Goal: Navigation & Orientation: Find specific page/section

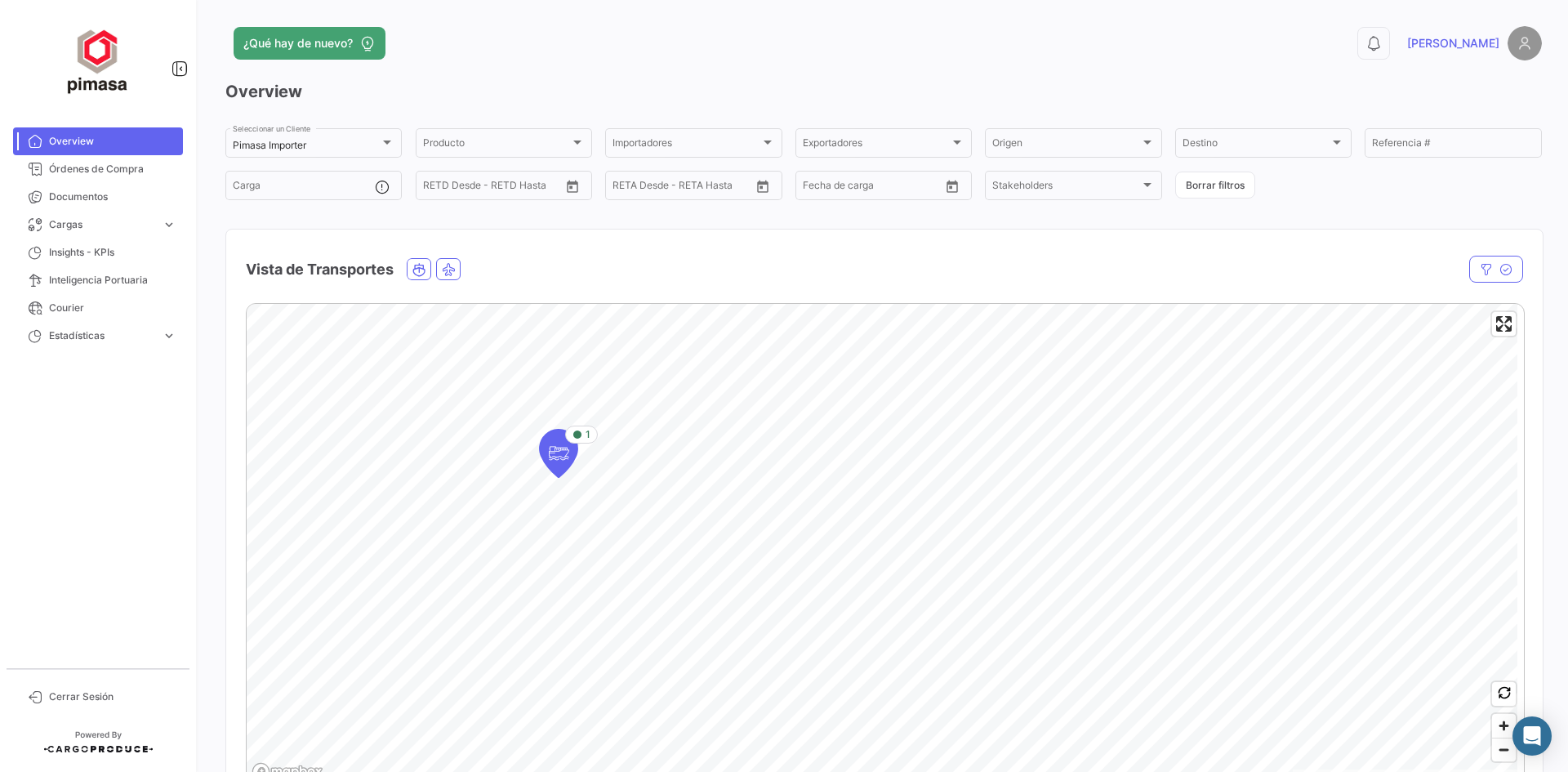
drag, startPoint x: 0, startPoint y: 0, endPoint x: 97, endPoint y: 150, distance: 178.6
click at [97, 150] on link "Overview" at bounding box center [97, 141] width 170 height 27
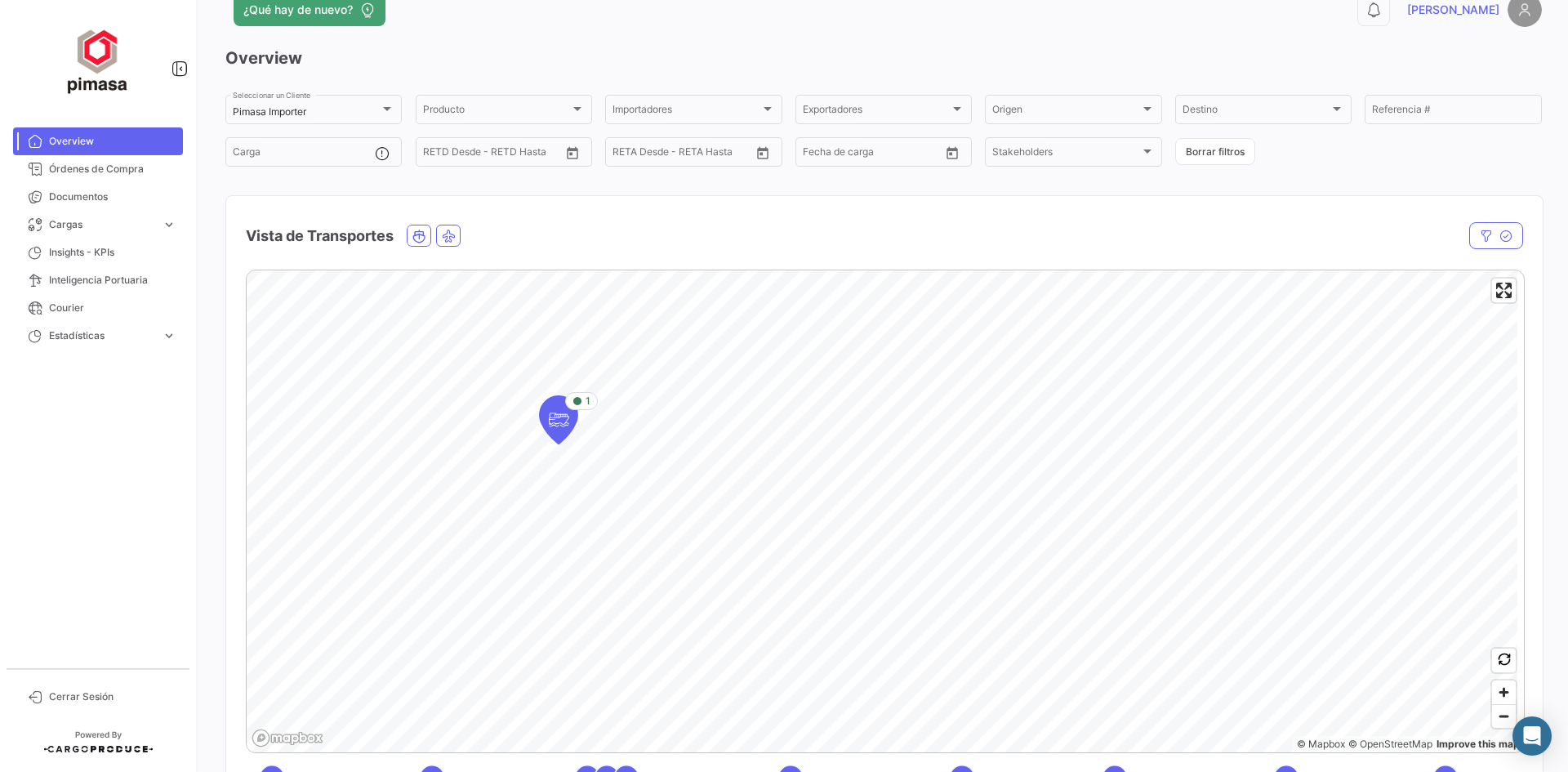
click at [80, 145] on span "Overview" at bounding box center [112, 141] width 127 height 15
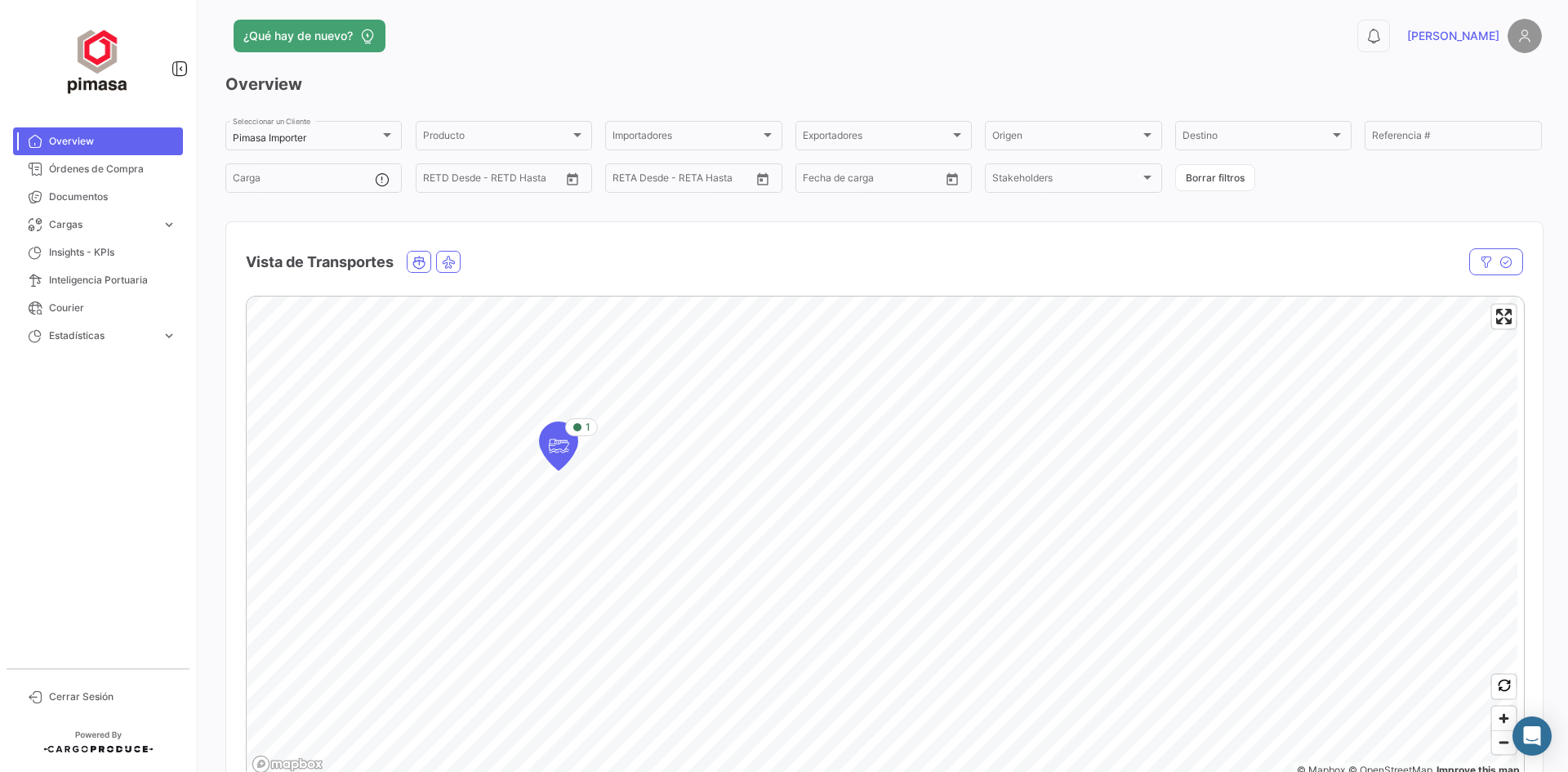
scroll to position [0, 0]
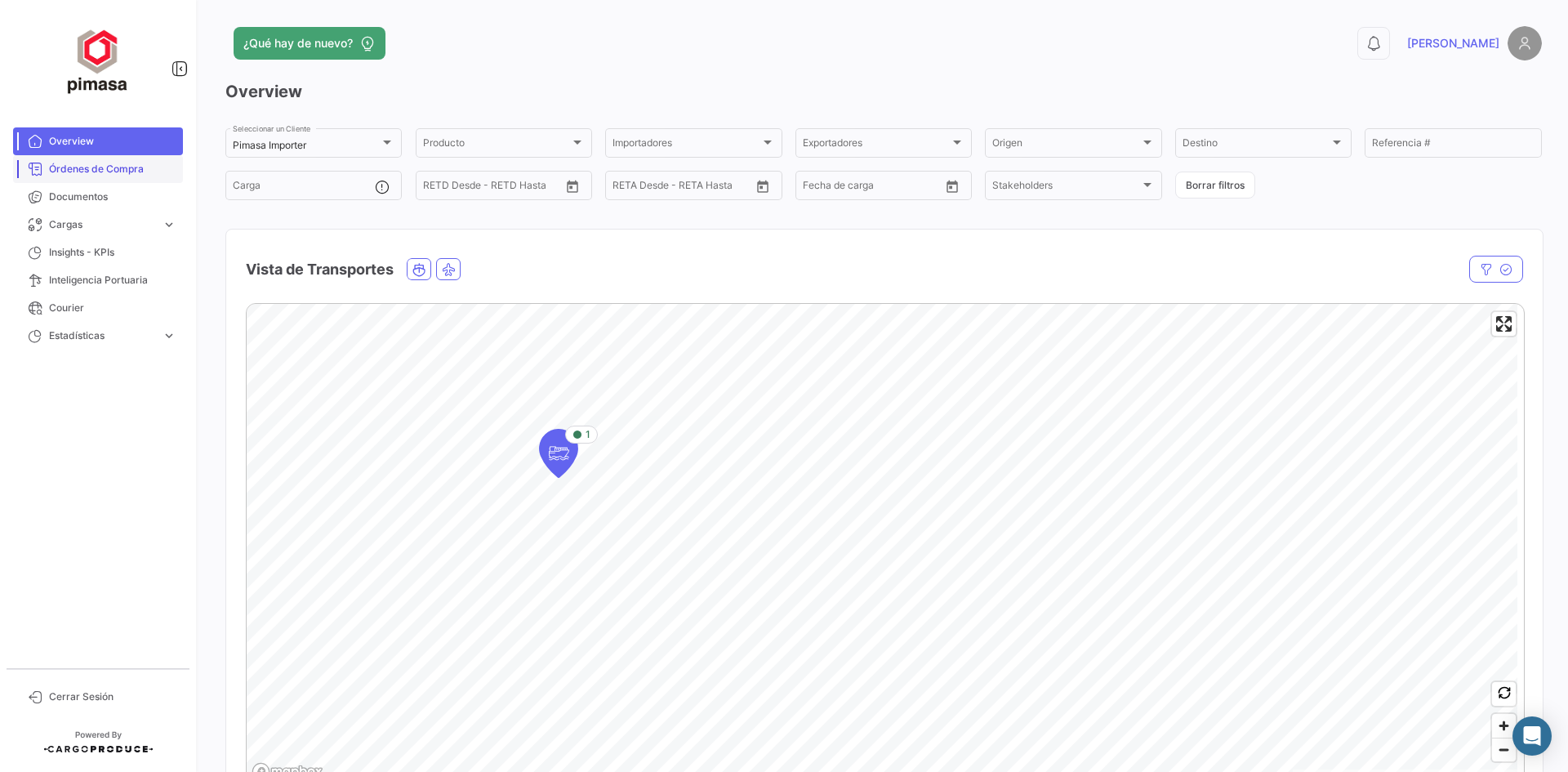
drag, startPoint x: 121, startPoint y: 175, endPoint x: 113, endPoint y: 179, distance: 8.9
click at [121, 174] on span "Órdenes de Compra" at bounding box center [112, 168] width 127 height 15
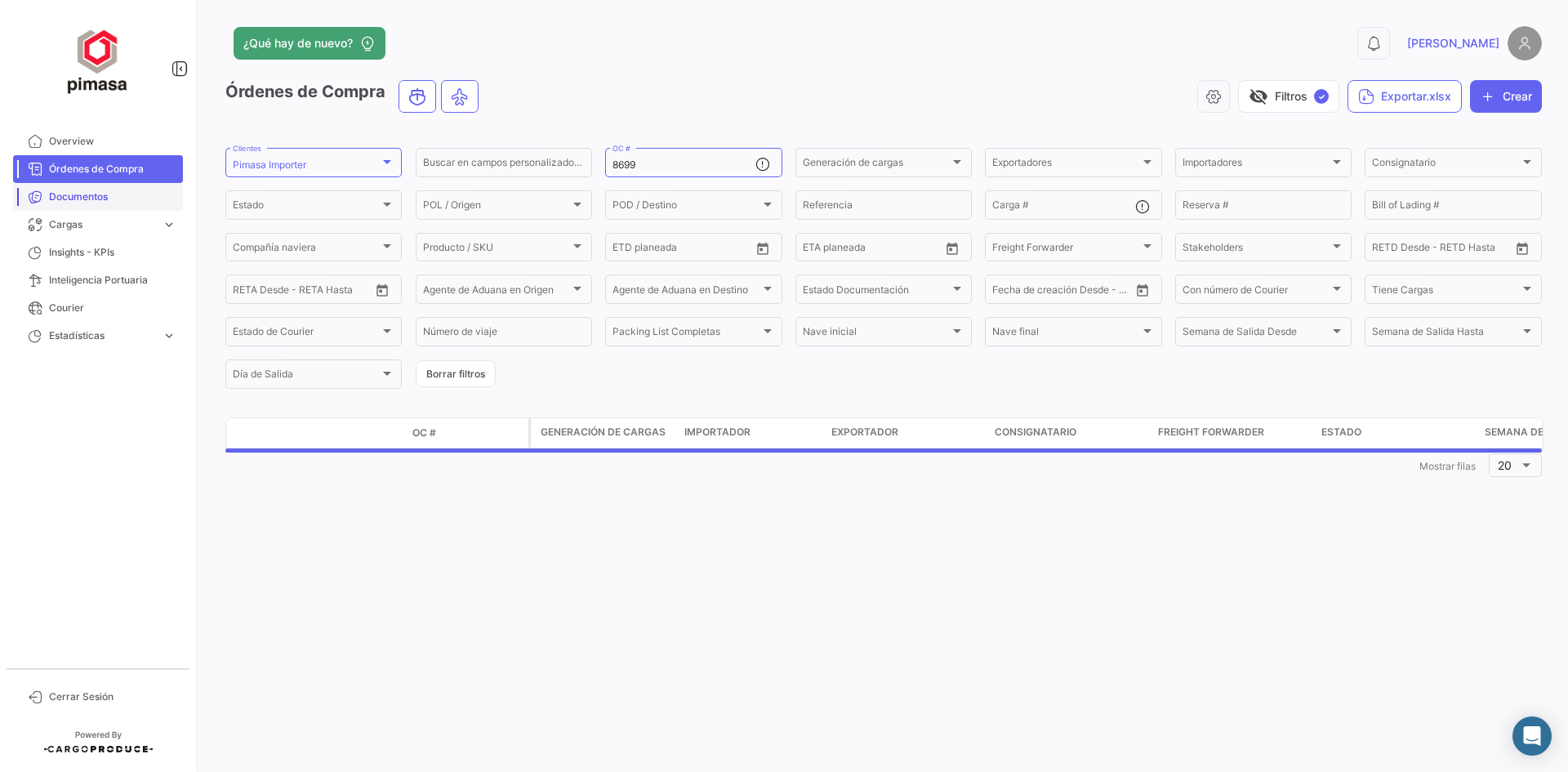
click at [90, 199] on span "Documentos" at bounding box center [112, 197] width 127 height 15
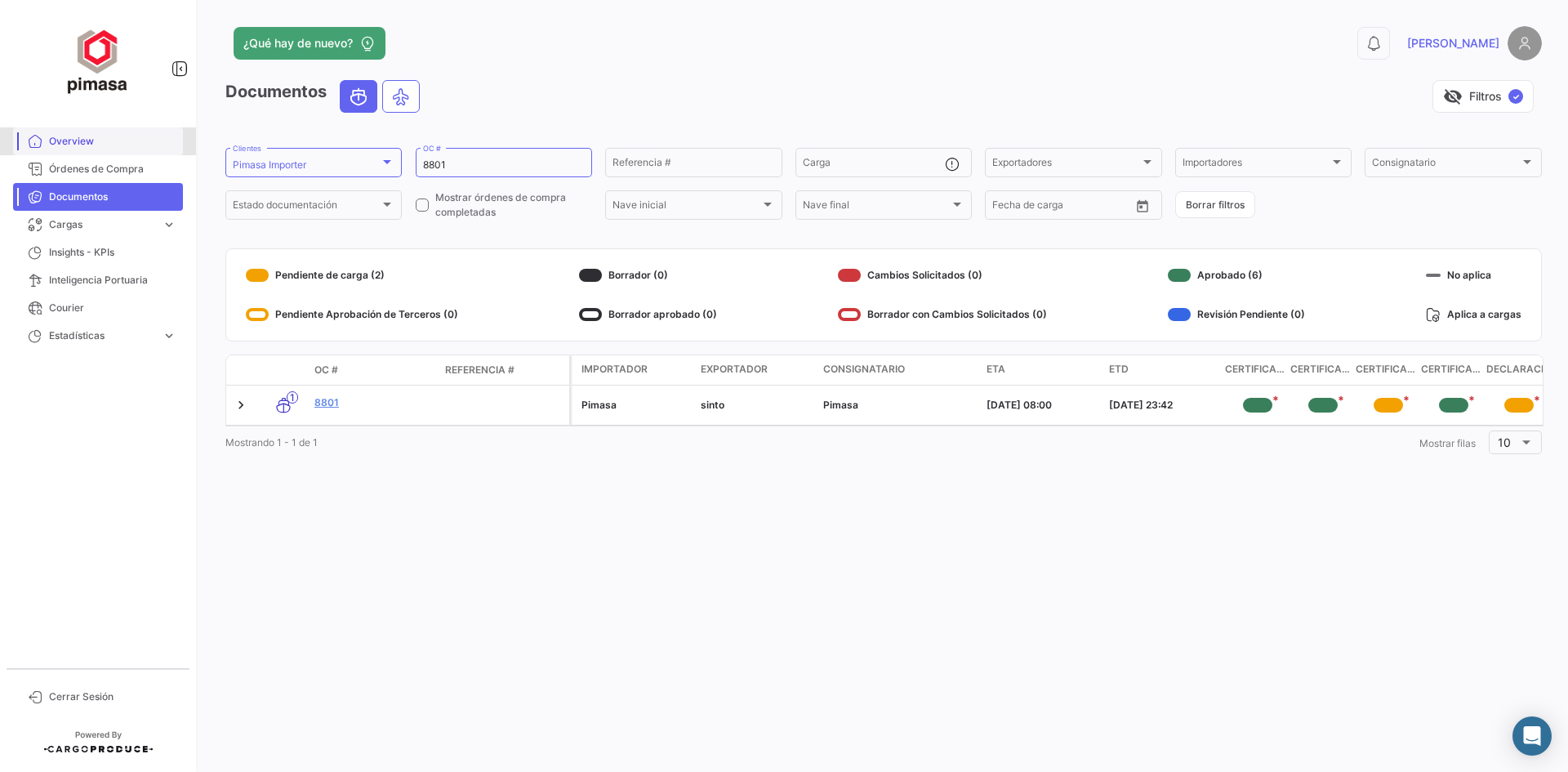
click at [109, 144] on span "Overview" at bounding box center [112, 141] width 127 height 15
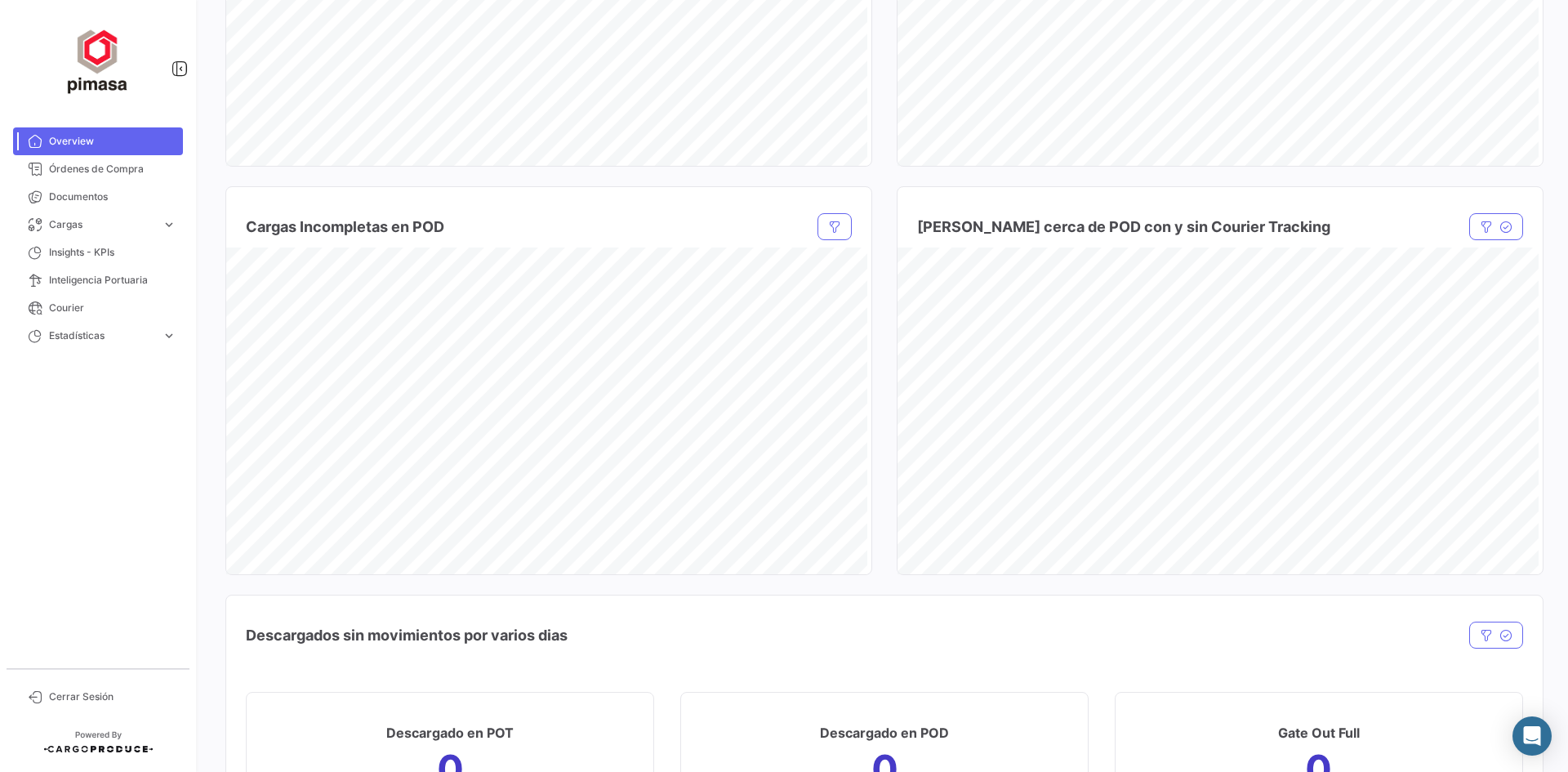
scroll to position [1143, 0]
